Goal: Task Accomplishment & Management: Use online tool/utility

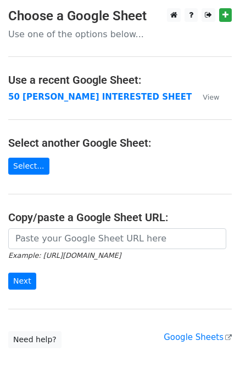
click at [73, 104] on main "Choose a Google Sheet Use one of the options below... Use a recent Google Sheet…" at bounding box center [120, 178] width 240 height 340
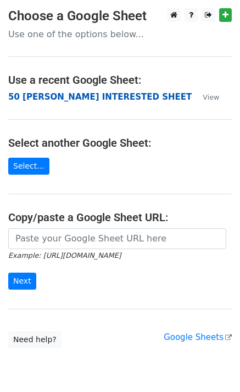
click at [73, 101] on strong "50 [PERSON_NAME] INTERESTED SHEET" at bounding box center [99, 97] width 183 height 10
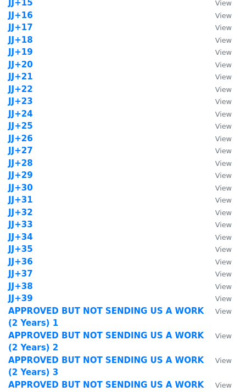
scroll to position [877, 0]
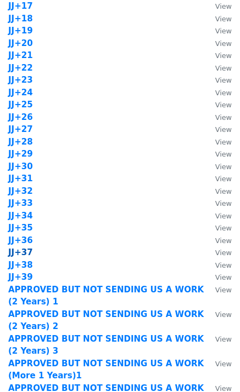
click at [25, 253] on strong "JJ+37" at bounding box center [20, 253] width 25 height 10
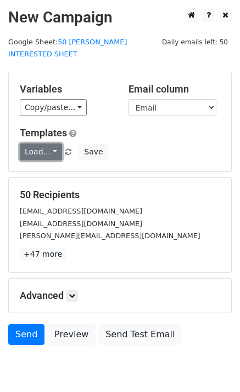
click at [48, 144] on link "Load..." at bounding box center [41, 152] width 42 height 17
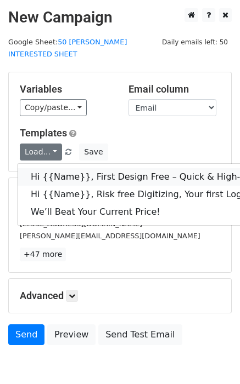
click at [67, 168] on link "Hi {{Name}}, First Design Free – Quick & High-Quality Digitizing!" at bounding box center [175, 177] width 315 height 18
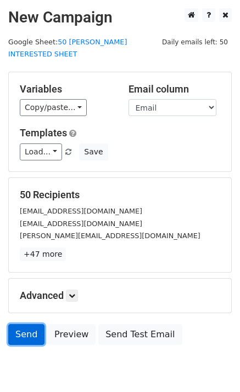
click at [20, 328] on link "Send" at bounding box center [26, 334] width 36 height 21
